Goal: Task Accomplishment & Management: Manage account settings

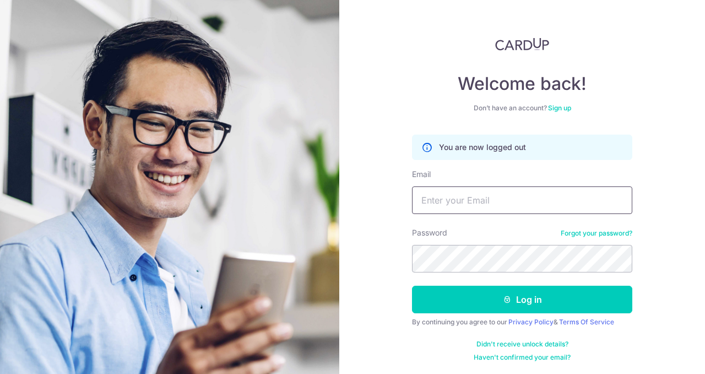
click at [522, 198] on input "Email" at bounding box center [522, 200] width 220 height 28
type input "[EMAIL_ADDRESS][DOMAIN_NAME]"
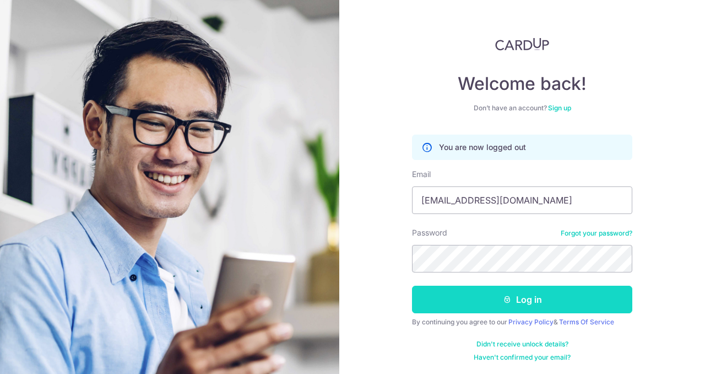
click at [522, 290] on button "Log in" at bounding box center [522, 299] width 220 height 28
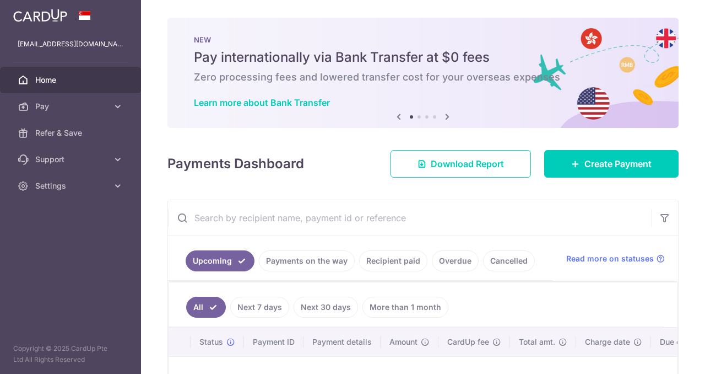
drag, startPoint x: 0, startPoint y: 0, endPoint x: 311, endPoint y: 261, distance: 406.0
click at [311, 261] on link "Payments on the way" at bounding box center [307, 260] width 96 height 21
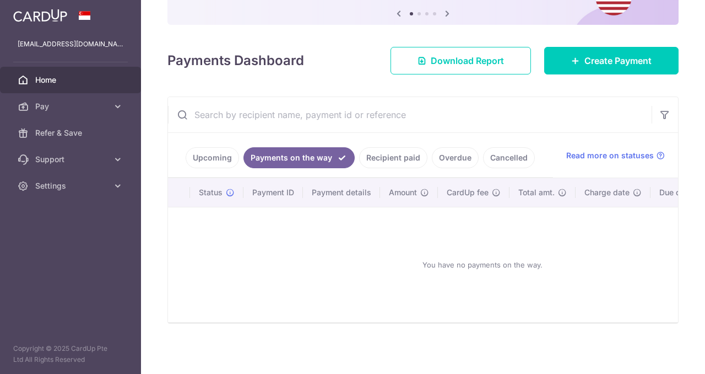
scroll to position [117, 0]
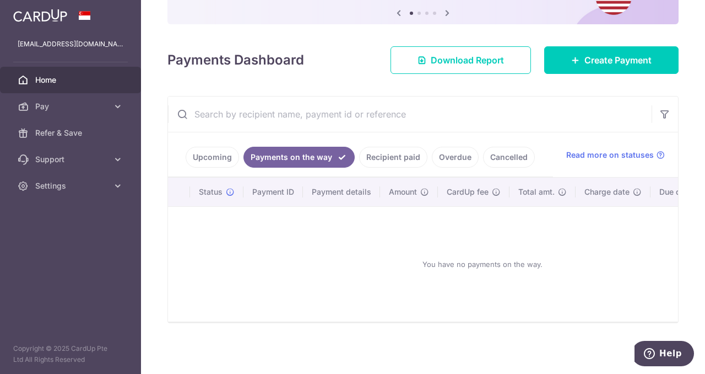
click at [401, 158] on link "Recipient paid" at bounding box center [393, 157] width 68 height 21
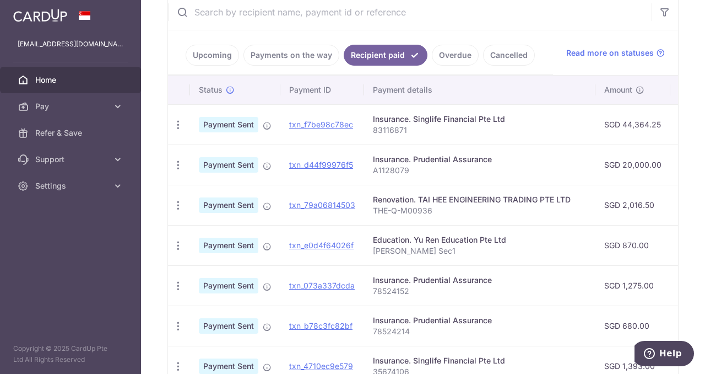
scroll to position [218, 0]
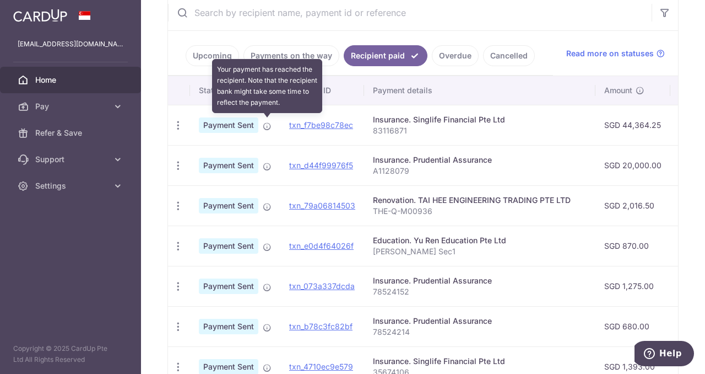
click at [268, 127] on icon at bounding box center [267, 126] width 9 height 9
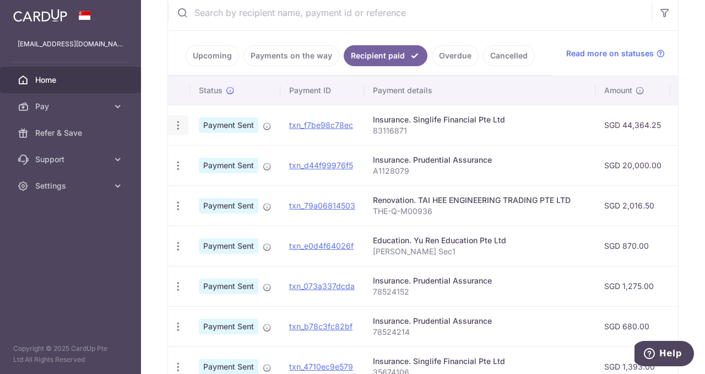
click at [174, 120] on icon "button" at bounding box center [178, 126] width 12 height 12
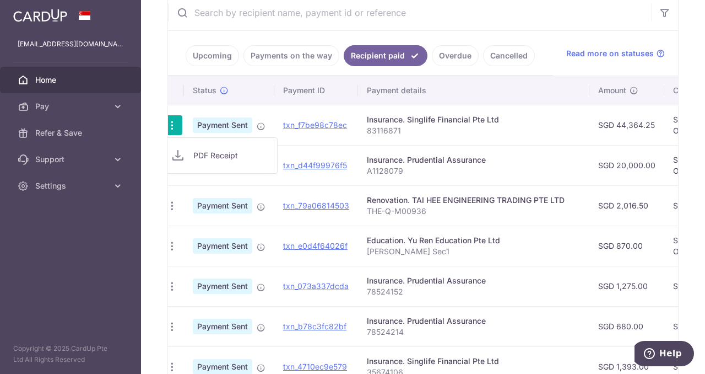
scroll to position [0, 0]
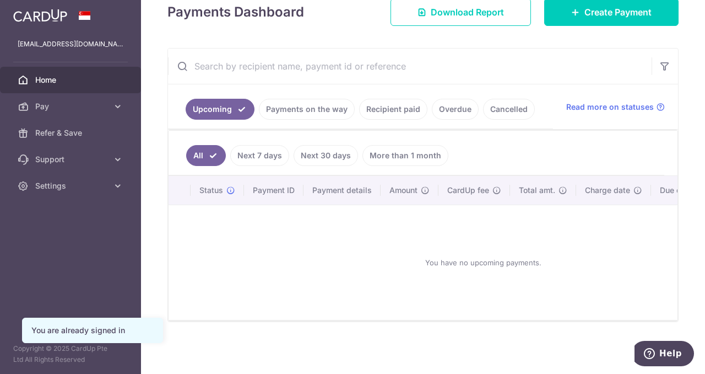
scroll to position [153, 0]
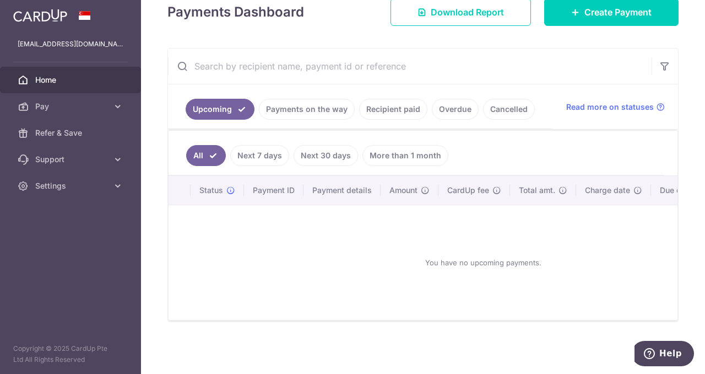
click at [452, 107] on link "Overdue" at bounding box center [455, 109] width 47 height 21
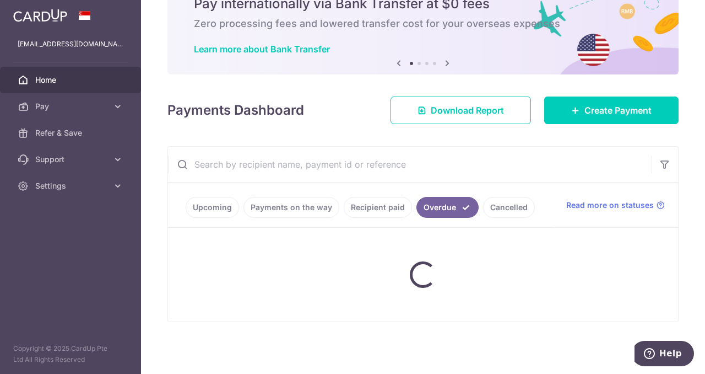
scroll to position [108, 0]
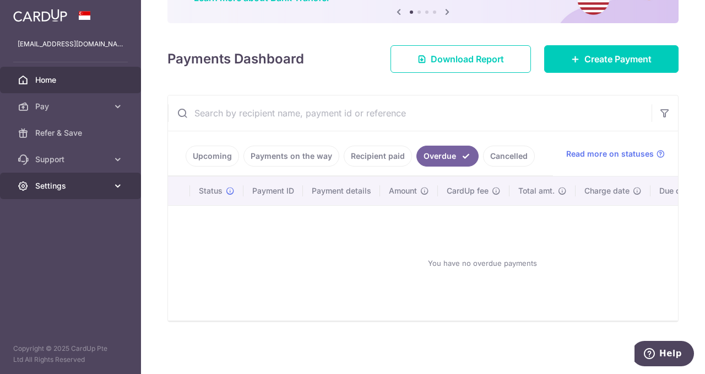
click at [75, 185] on span "Settings" at bounding box center [71, 185] width 73 height 11
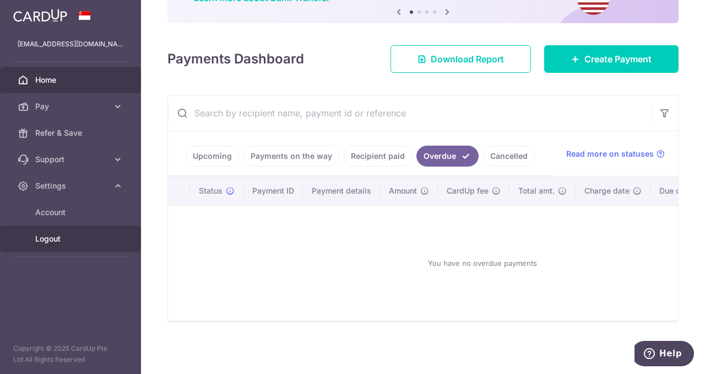
click at [61, 236] on span "Logout" at bounding box center [71, 238] width 73 height 11
